Goal: Task Accomplishment & Management: Use online tool/utility

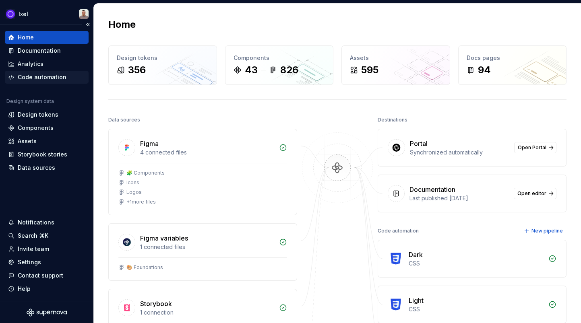
click at [52, 83] on div "Code automation" at bounding box center [47, 77] width 84 height 13
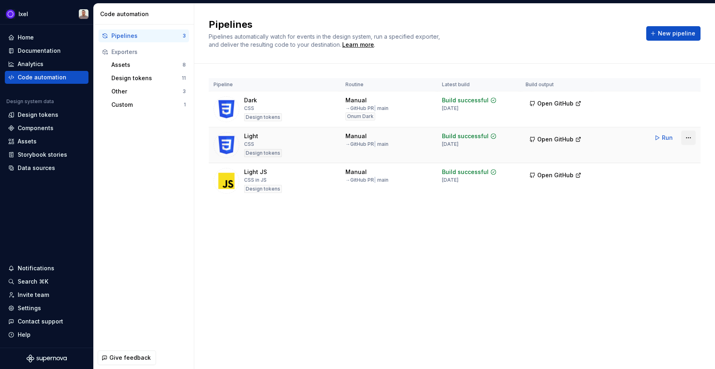
click at [589, 137] on html "Ixel Home Documentation Analytics Code automation Design system data Design tok…" at bounding box center [357, 184] width 715 height 369
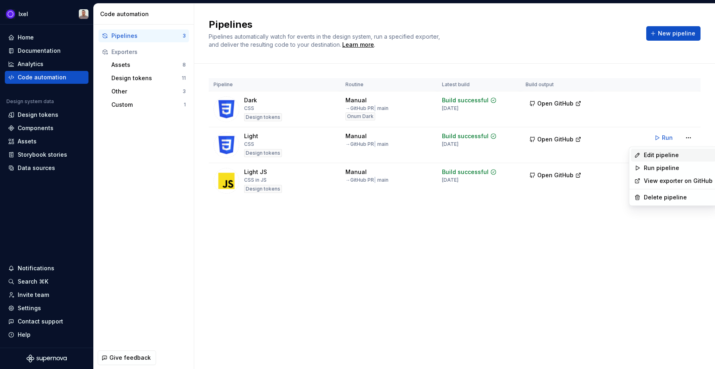
click at [589, 159] on div "Edit pipeline" at bounding box center [673, 154] width 85 height 13
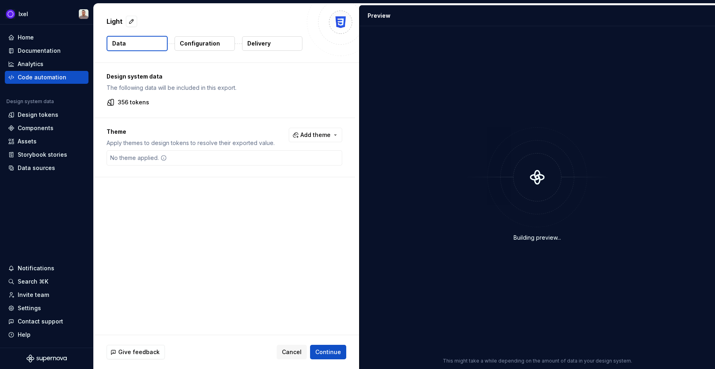
click at [202, 38] on button "Configuration" at bounding box center [205, 43] width 60 height 14
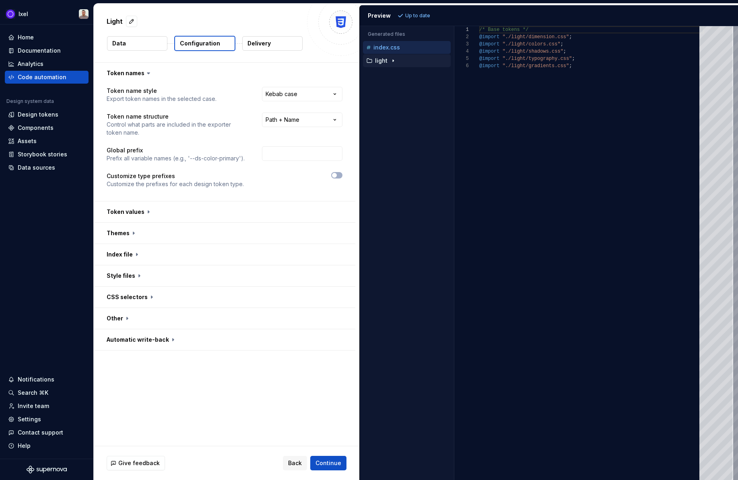
click at [391, 62] on icon "button" at bounding box center [393, 61] width 6 height 6
click at [395, 76] on p "colors.css" at bounding box center [395, 74] width 29 height 6
type textarea "**********"
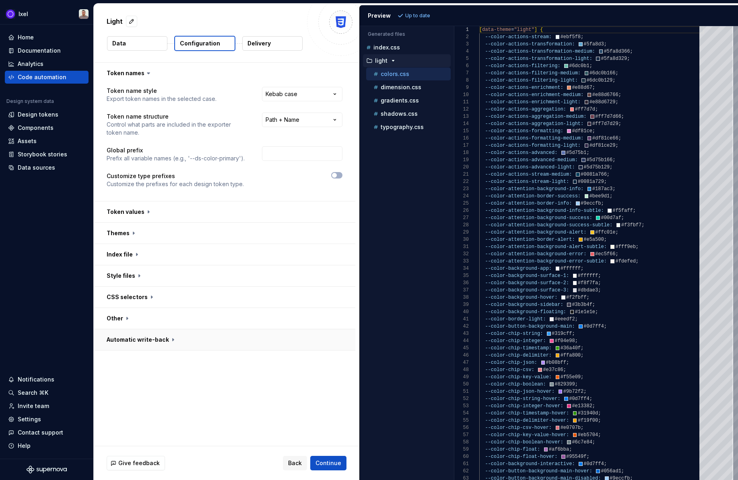
click at [140, 331] on button "button" at bounding box center [225, 340] width 262 height 21
click at [141, 322] on button "button" at bounding box center [225, 318] width 262 height 21
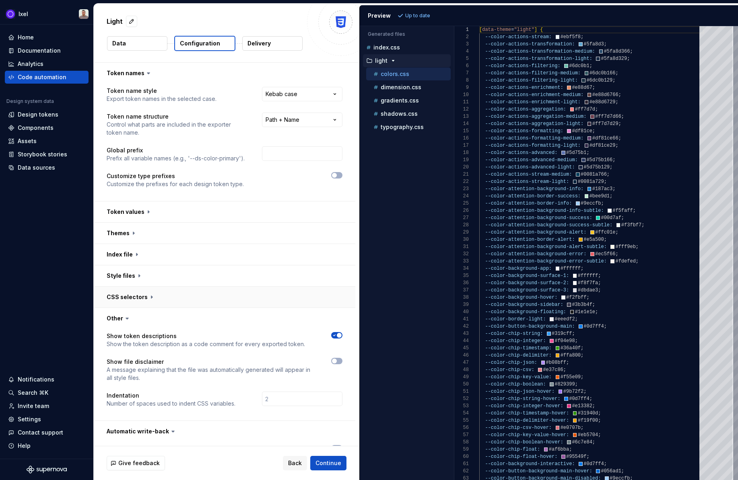
click at [141, 302] on button "button" at bounding box center [225, 297] width 262 height 21
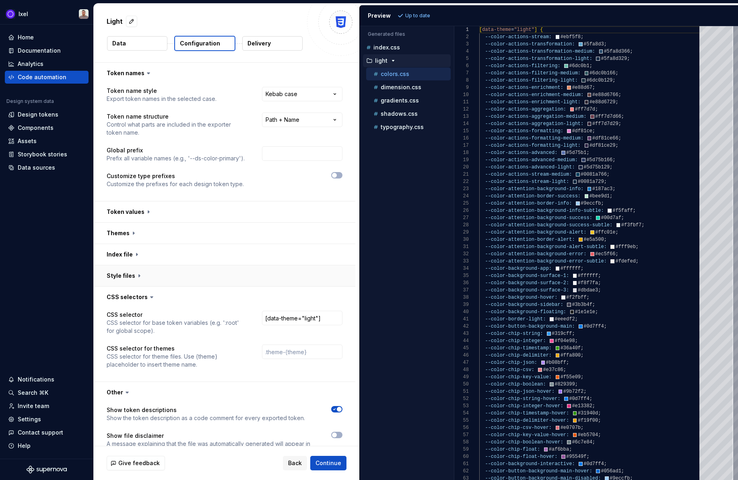
click at [143, 272] on button "button" at bounding box center [225, 276] width 262 height 21
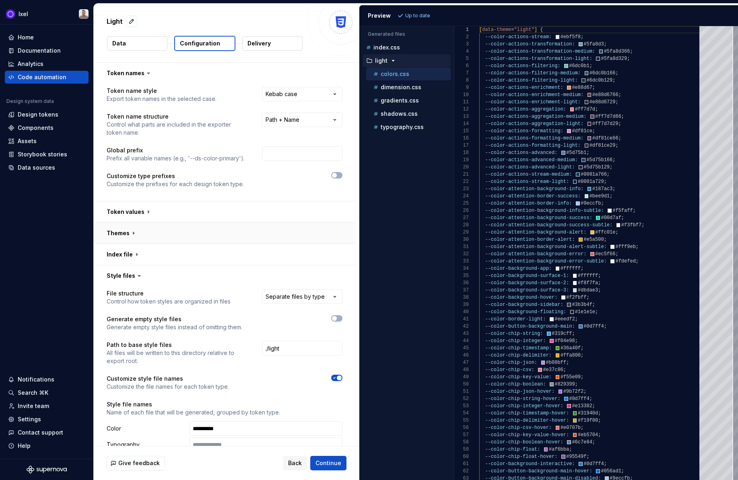
click at [146, 243] on button "button" at bounding box center [225, 233] width 262 height 21
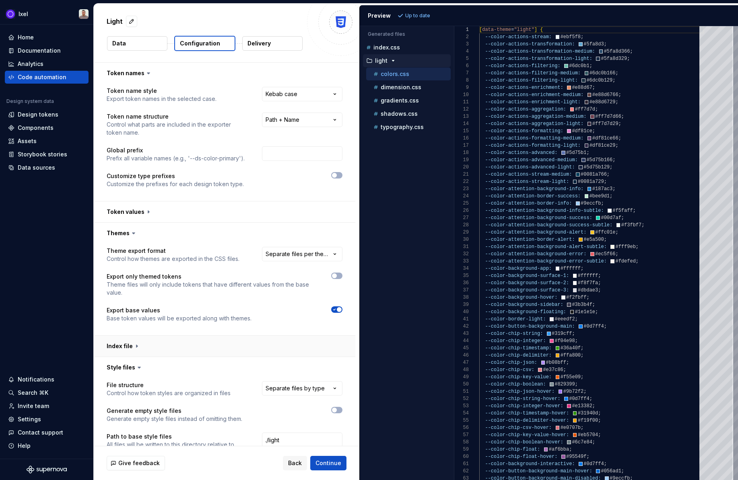
click at [141, 331] on button "button" at bounding box center [225, 346] width 262 height 21
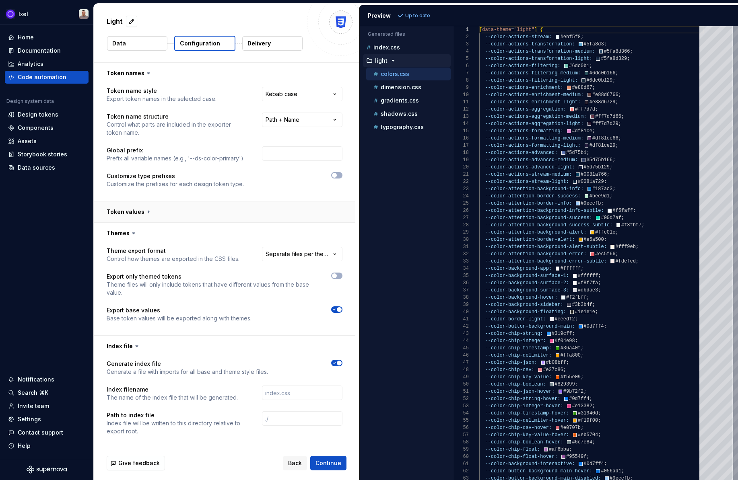
click at [157, 209] on button "button" at bounding box center [225, 212] width 262 height 21
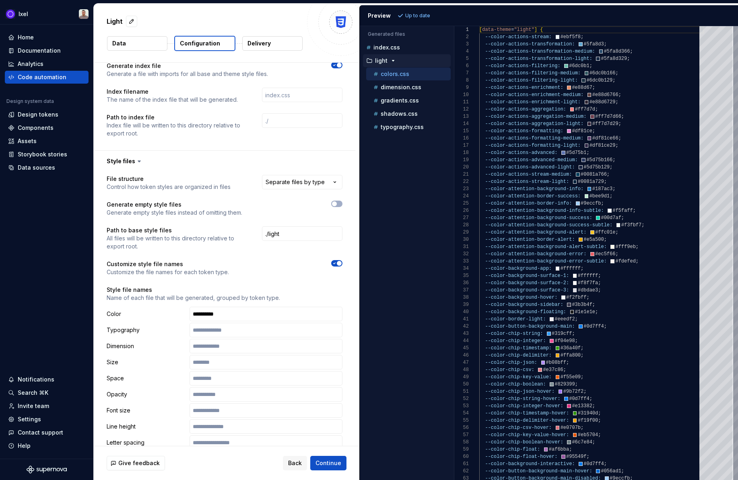
scroll to position [367, 0]
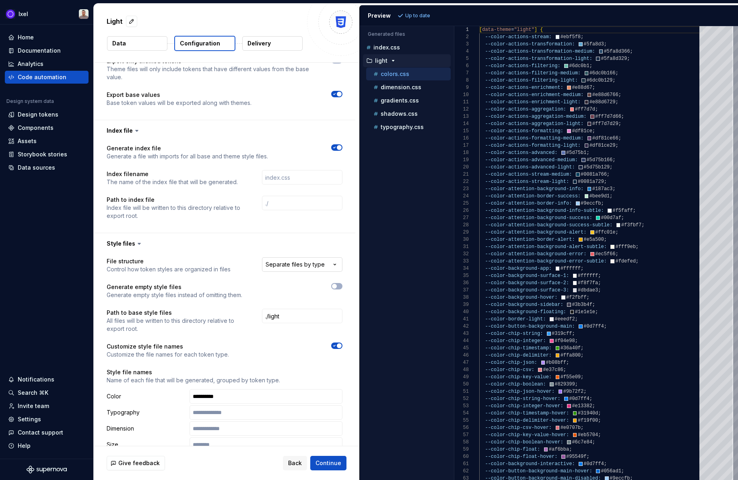
click at [297, 264] on html "**********" at bounding box center [369, 240] width 738 height 480
click at [280, 265] on html "**********" at bounding box center [369, 240] width 738 height 480
click at [289, 264] on html "**********" at bounding box center [369, 240] width 738 height 480
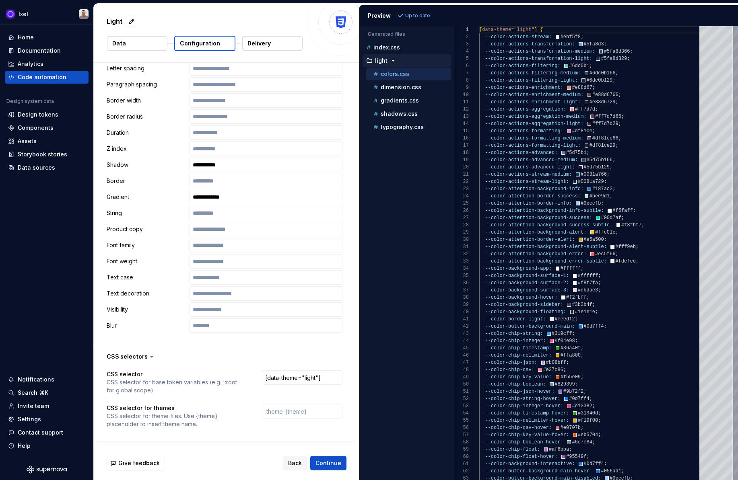
scroll to position [986, 0]
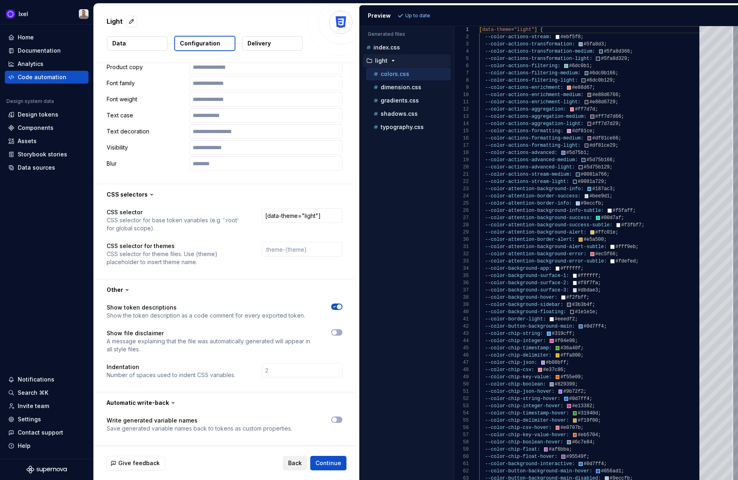
click at [288, 331] on button "Back" at bounding box center [295, 463] width 24 height 14
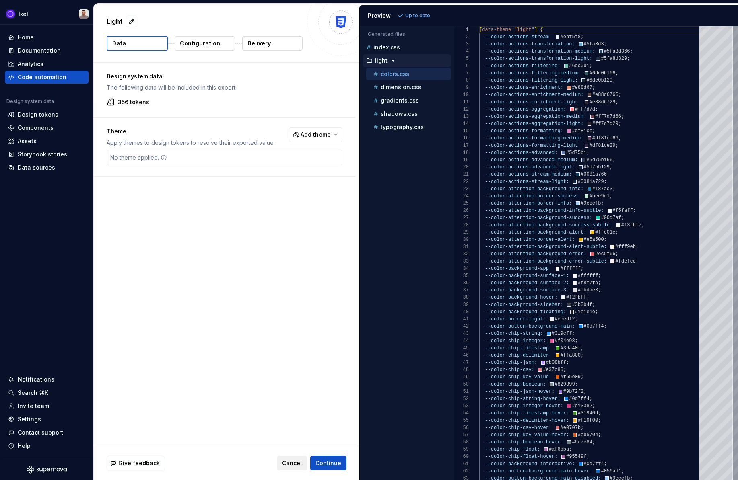
click at [286, 331] on span "Cancel" at bounding box center [292, 464] width 20 height 8
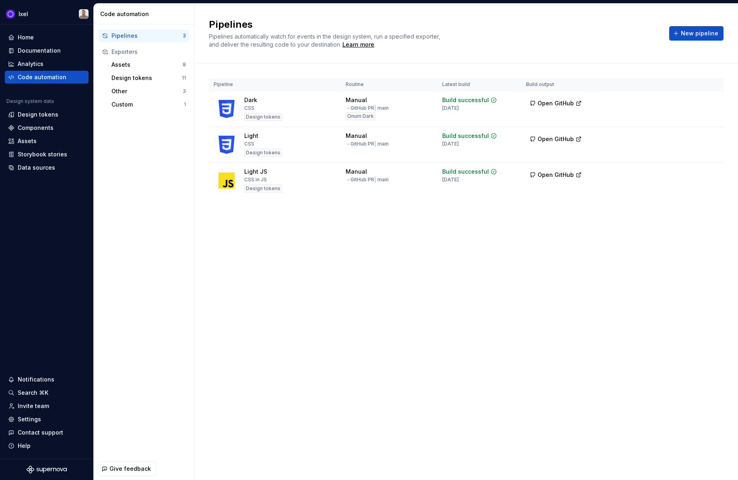
click at [589, 175] on html "Ixel Home Documentation Analytics Code automation Design system data Design tok…" at bounding box center [369, 240] width 738 height 480
click at [589, 191] on div "Edit pipeline" at bounding box center [701, 191] width 69 height 8
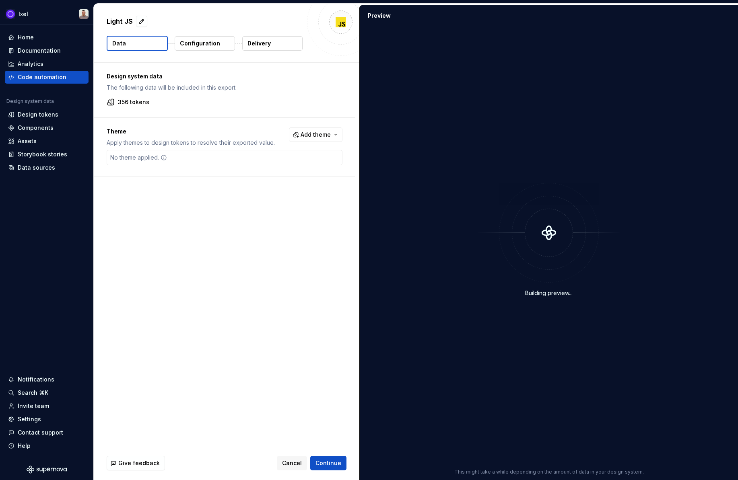
click at [210, 47] on button "Configuration" at bounding box center [205, 43] width 60 height 14
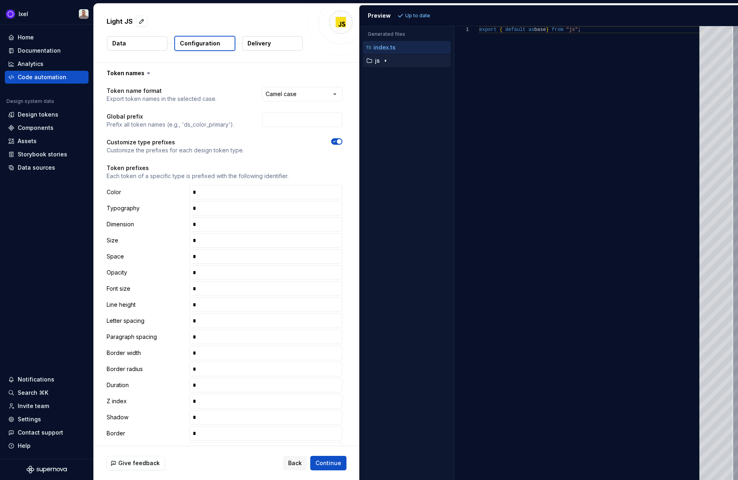
click at [387, 61] on icon "button" at bounding box center [385, 61] width 6 height 6
click at [396, 76] on p "colors.ts" at bounding box center [393, 74] width 24 height 6
type textarea "**********"
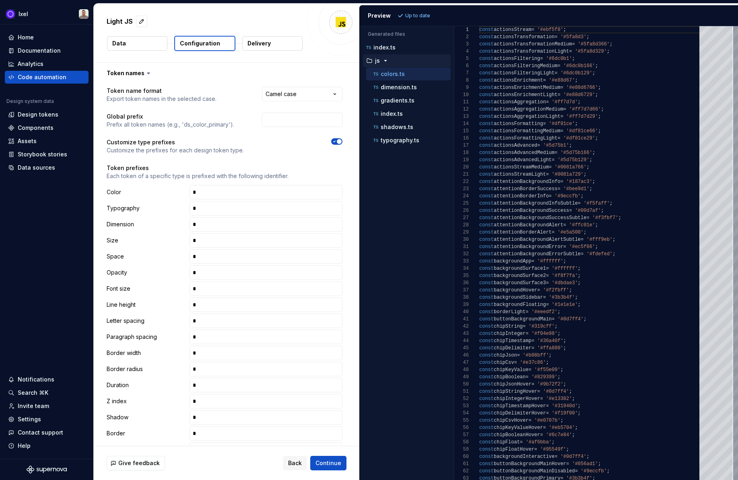
click at [294, 331] on div "Give feedback Back Continue" at bounding box center [227, 464] width 266 height 34
click at [294, 331] on span "Back" at bounding box center [295, 464] width 14 height 8
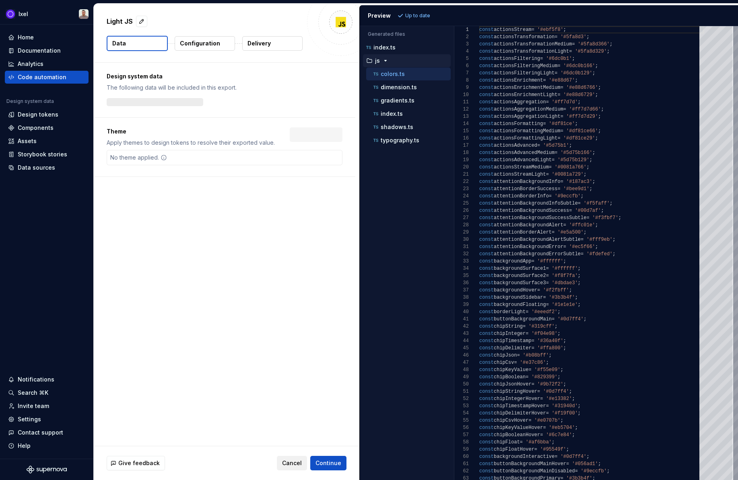
click at [294, 331] on span "Cancel" at bounding box center [292, 464] width 20 height 8
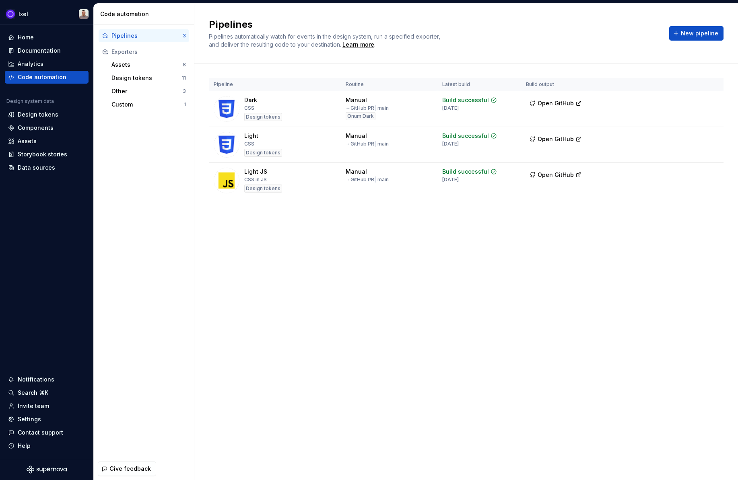
click at [132, 269] on div "Pipelines 3 Exporters Assets 8 Design tokens 11 Other 3 Custom 1" at bounding box center [144, 241] width 100 height 433
click at [129, 76] on div "Design tokens" at bounding box center [146, 78] width 70 height 8
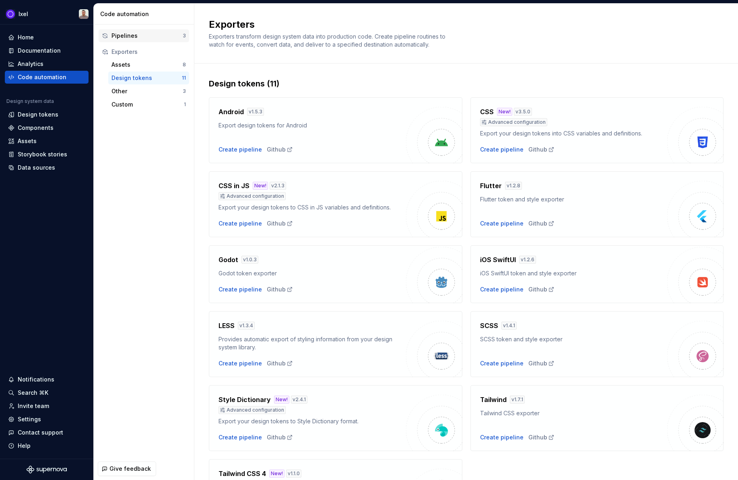
click at [143, 33] on div "Pipelines" at bounding box center [146, 36] width 71 height 8
